Goal: Navigation & Orientation: Find specific page/section

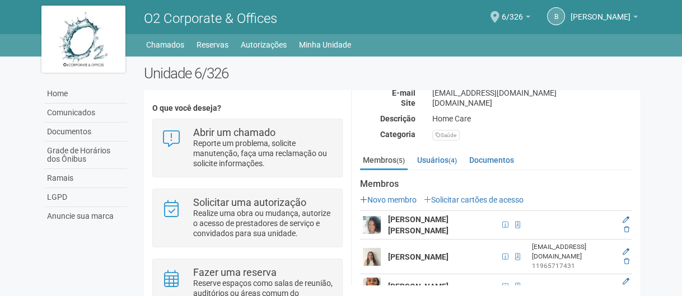
scroll to position [168, 0]
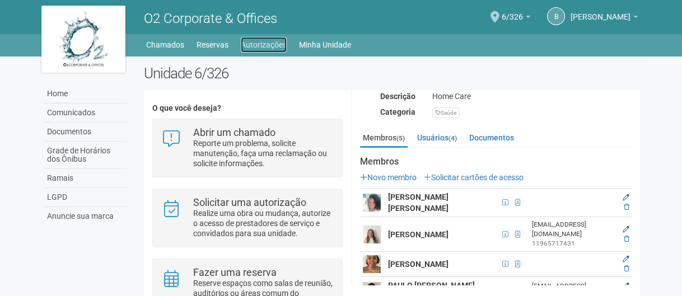
click at [261, 50] on link "Autorizações" at bounding box center [264, 45] width 46 height 16
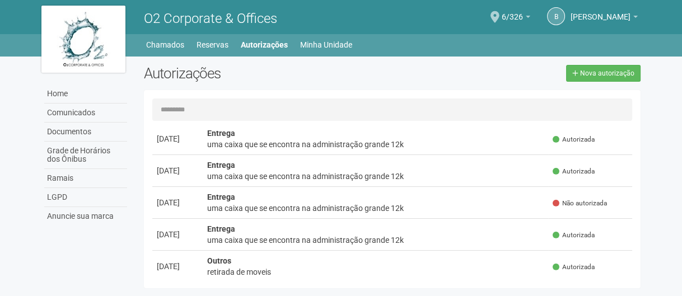
scroll to position [112, 0]
click at [338, 37] on link "Minha Unidade" at bounding box center [326, 45] width 52 height 16
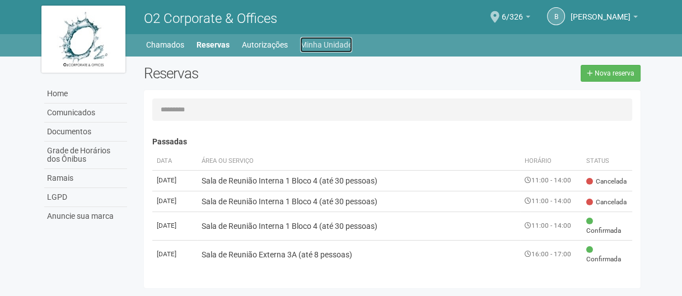
click at [331, 39] on link "Minha Unidade" at bounding box center [326, 45] width 52 height 16
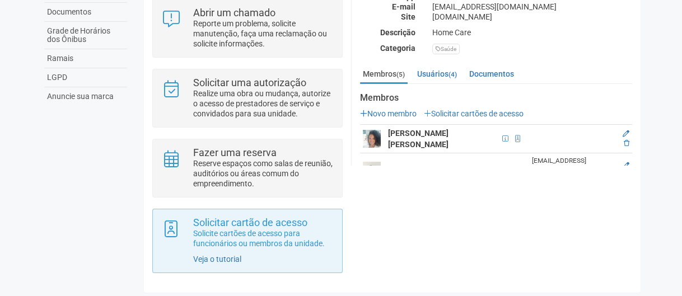
scroll to position [123, 0]
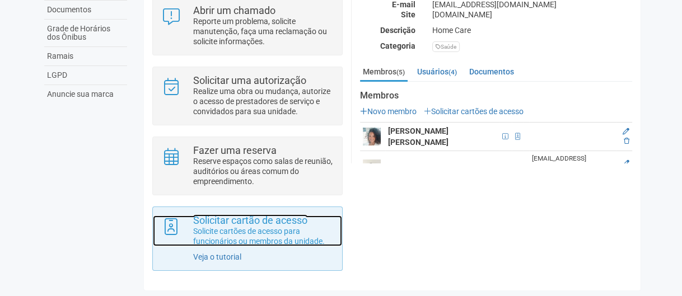
click at [269, 245] on p "Solicite cartões de acesso para funcionários ou membros da unidade." at bounding box center [263, 236] width 141 height 20
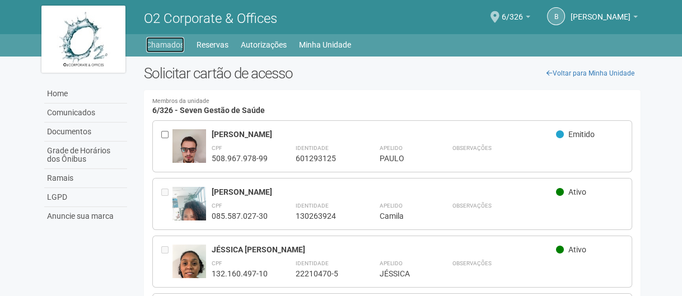
click at [154, 41] on link "Chamados" at bounding box center [165, 45] width 38 height 16
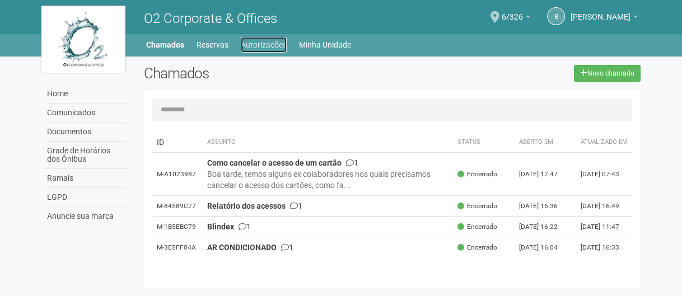
click at [256, 46] on link "Autorizações" at bounding box center [264, 45] width 46 height 16
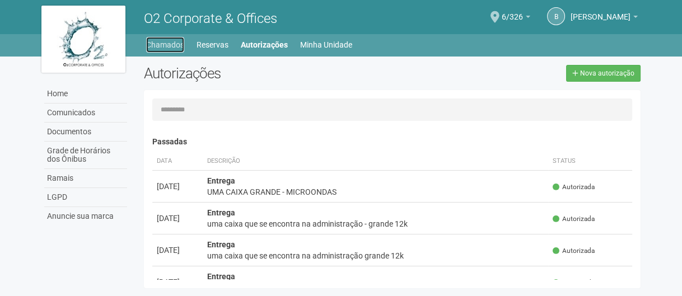
click at [178, 43] on link "Chamados" at bounding box center [165, 45] width 38 height 16
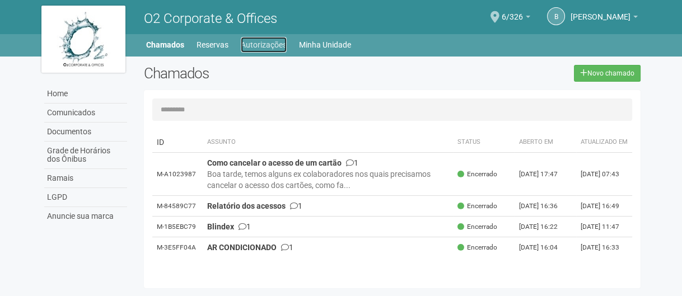
click at [269, 43] on link "Autorizações" at bounding box center [264, 45] width 46 height 16
